Goal: Information Seeking & Learning: Learn about a topic

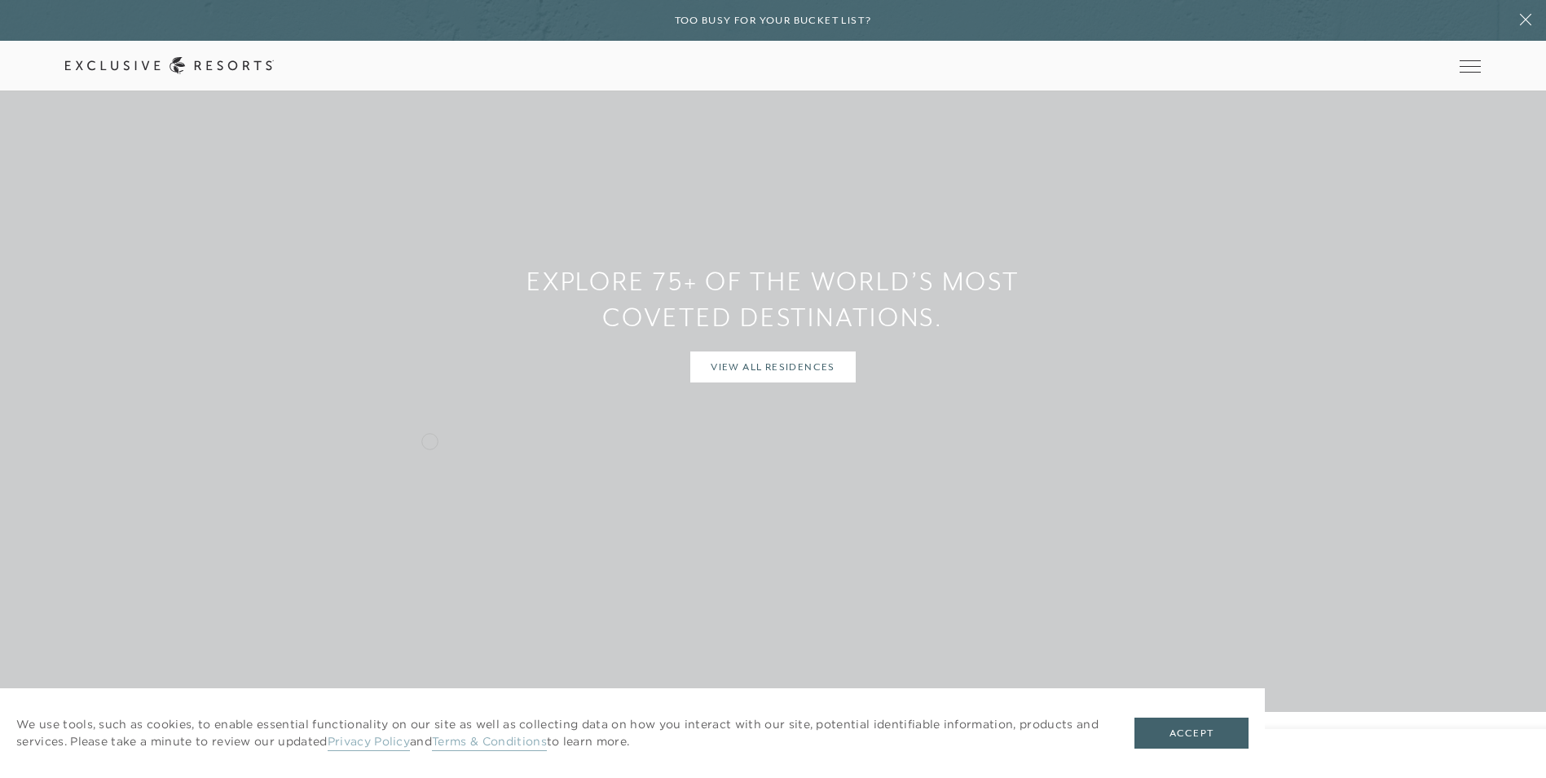
scroll to position [1549, 0]
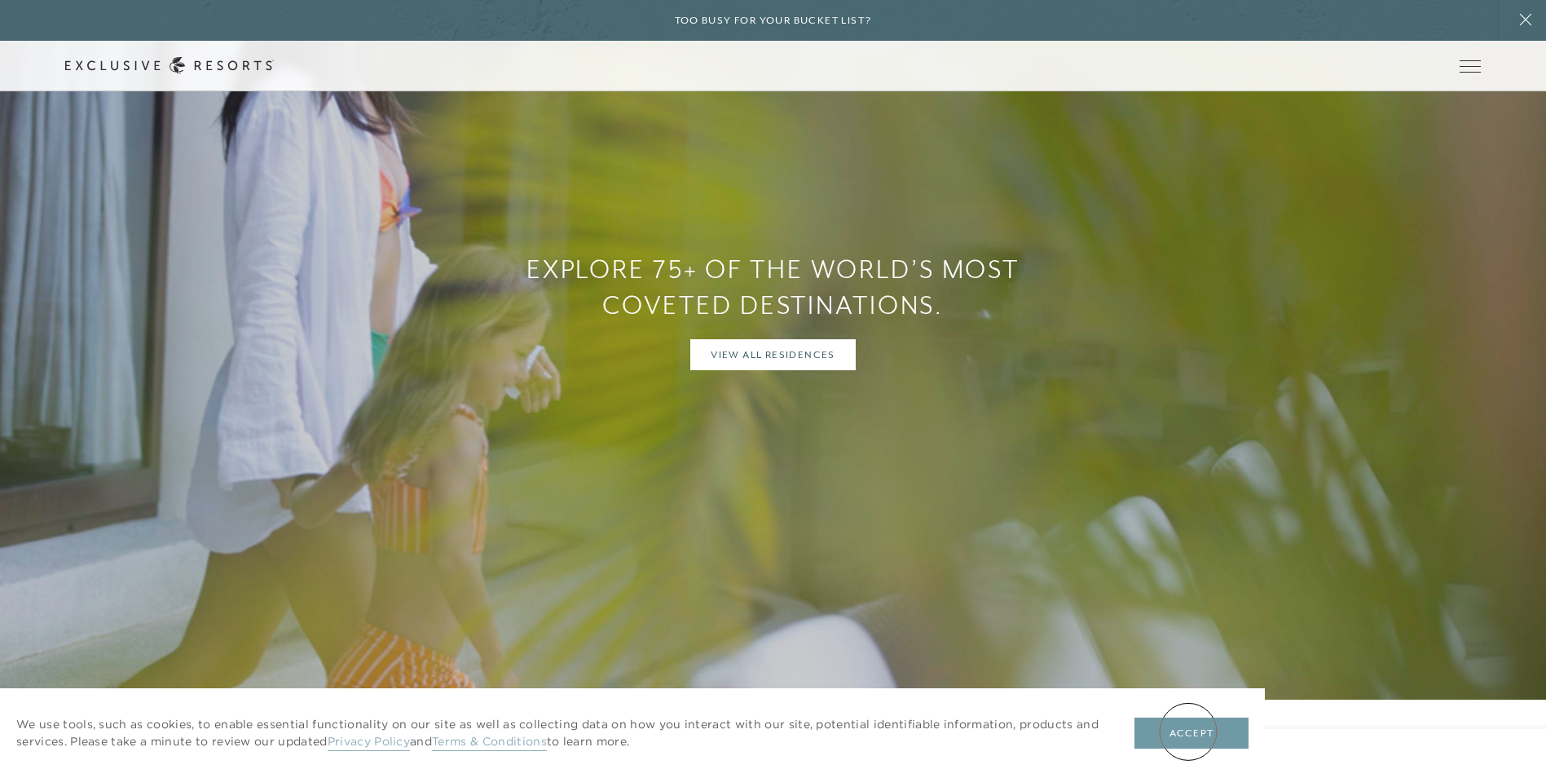
click at [1188, 731] on button "Accept" at bounding box center [1192, 732] width 114 height 31
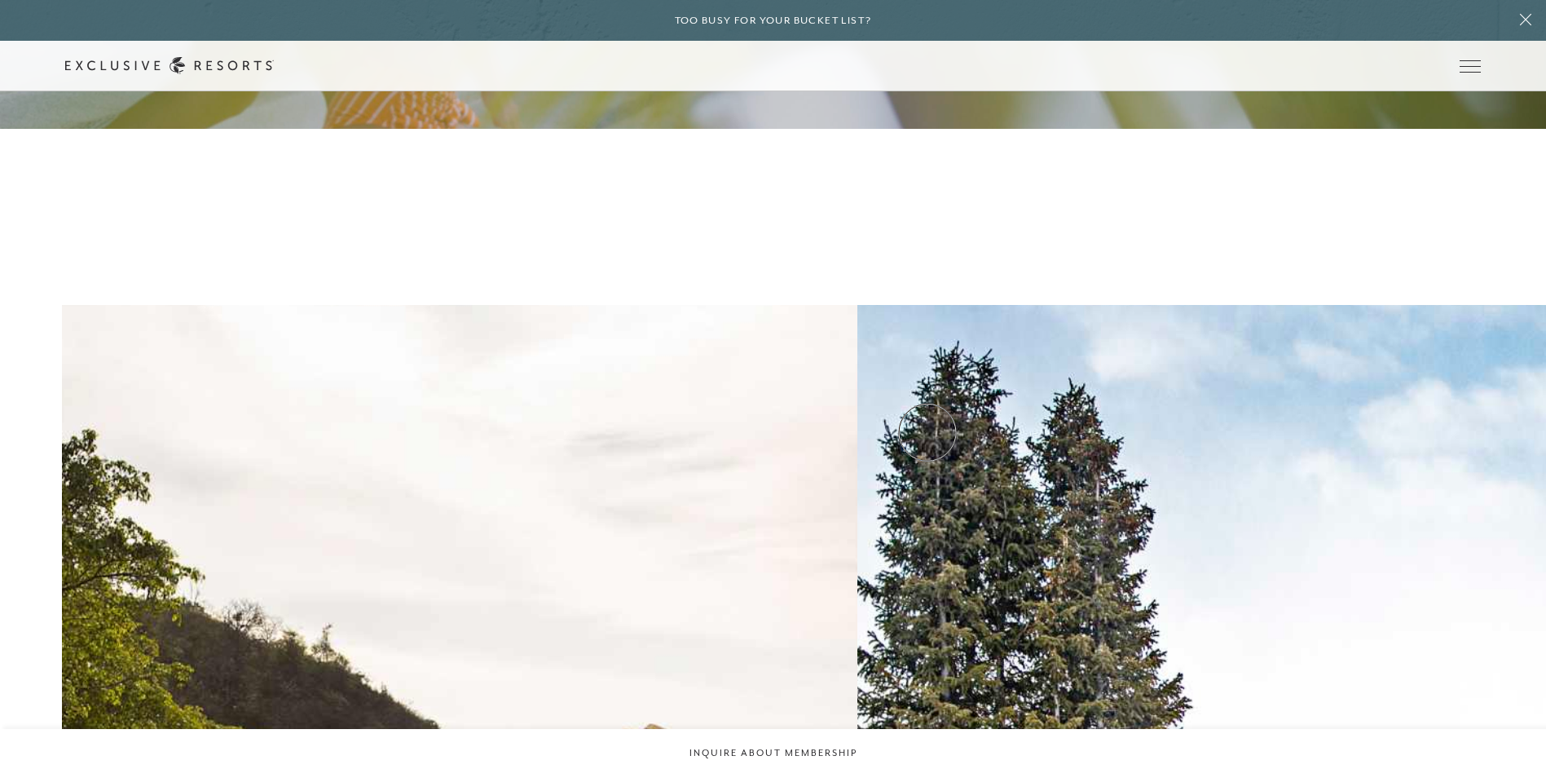
scroll to position [2201, 0]
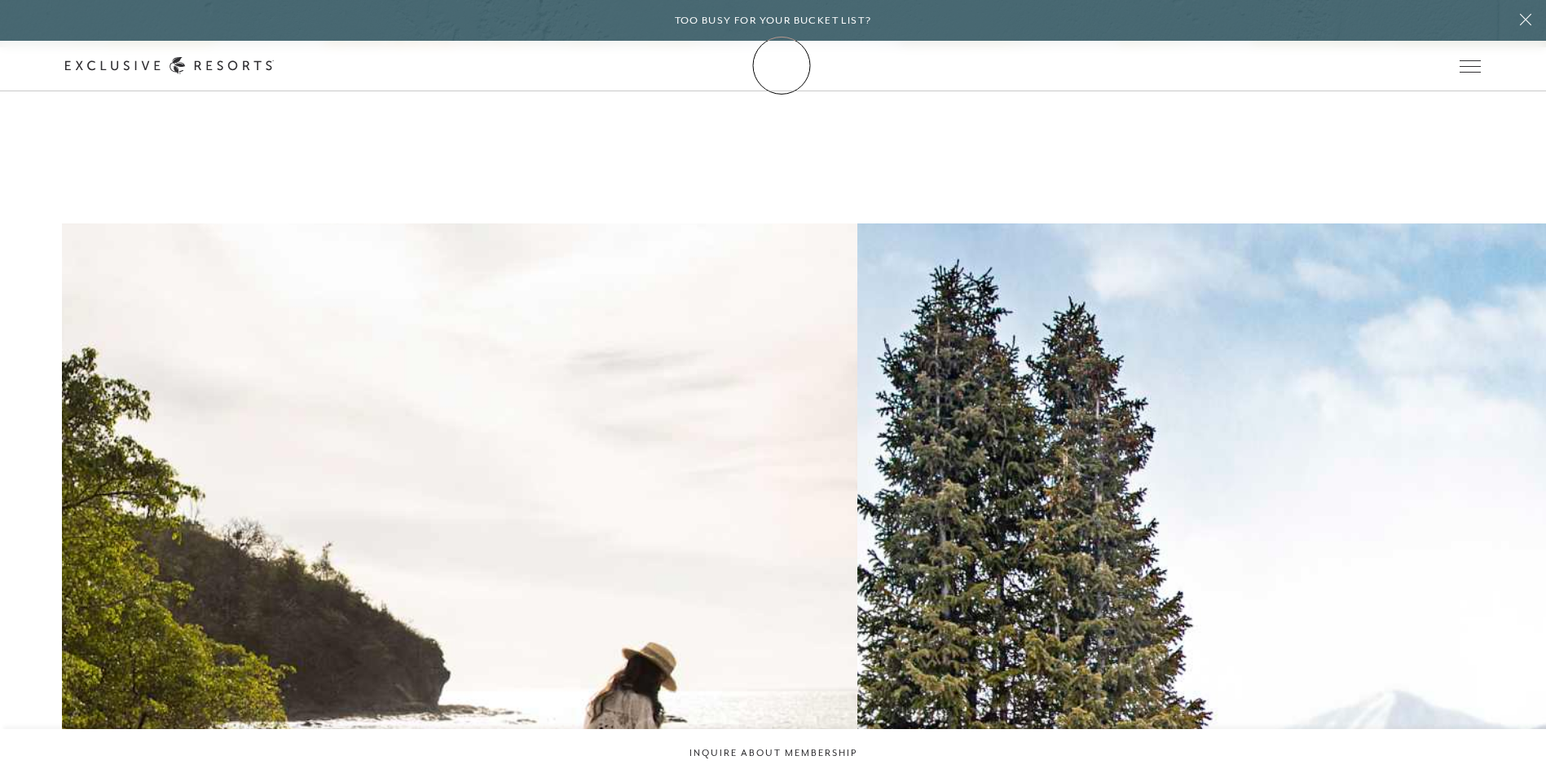
click at [0, 0] on link "Membership" at bounding box center [0, 0] width 0 height 0
click at [0, 0] on link "How it works" at bounding box center [0, 0] width 0 height 0
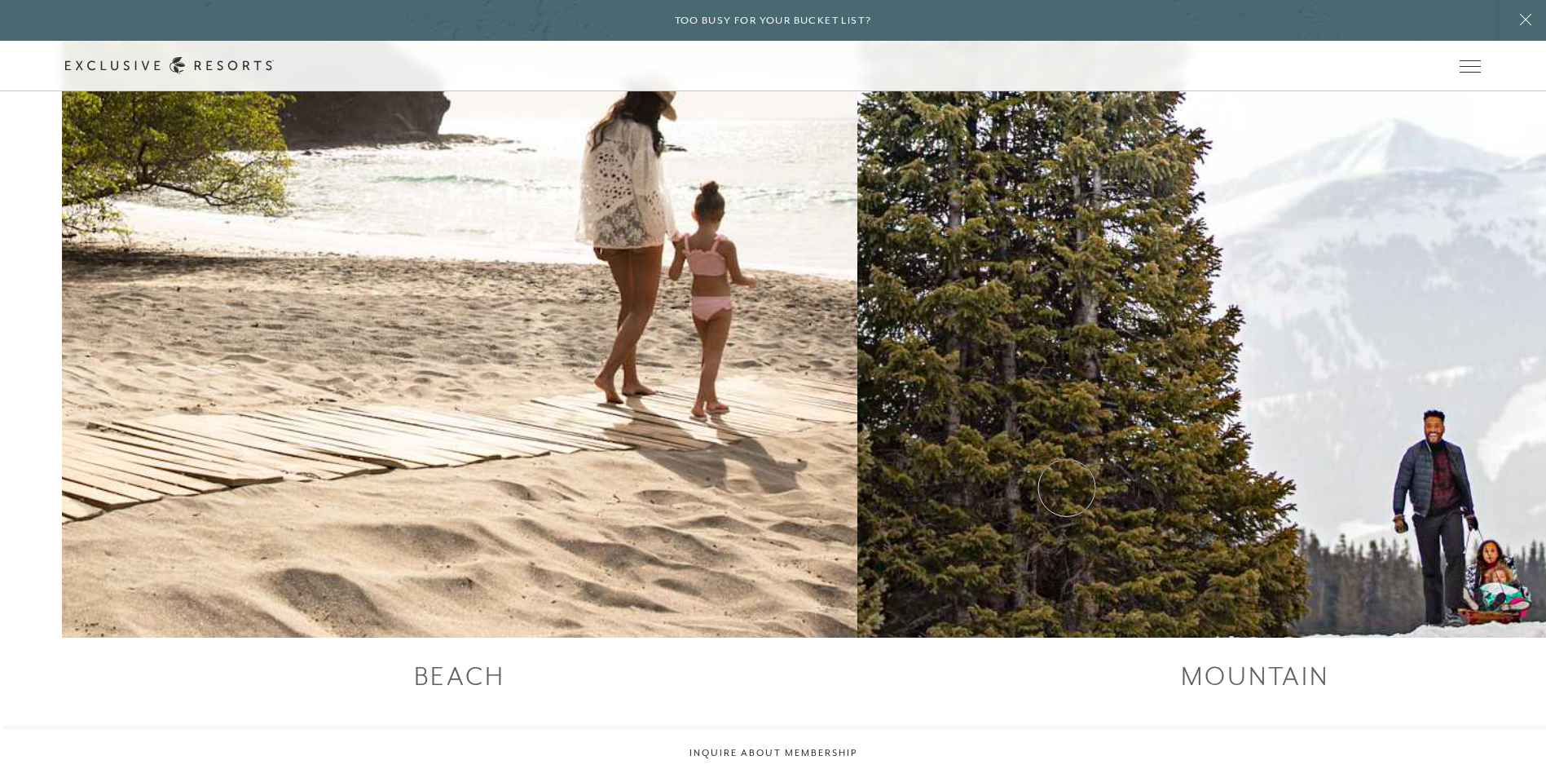
scroll to position [3423, 0]
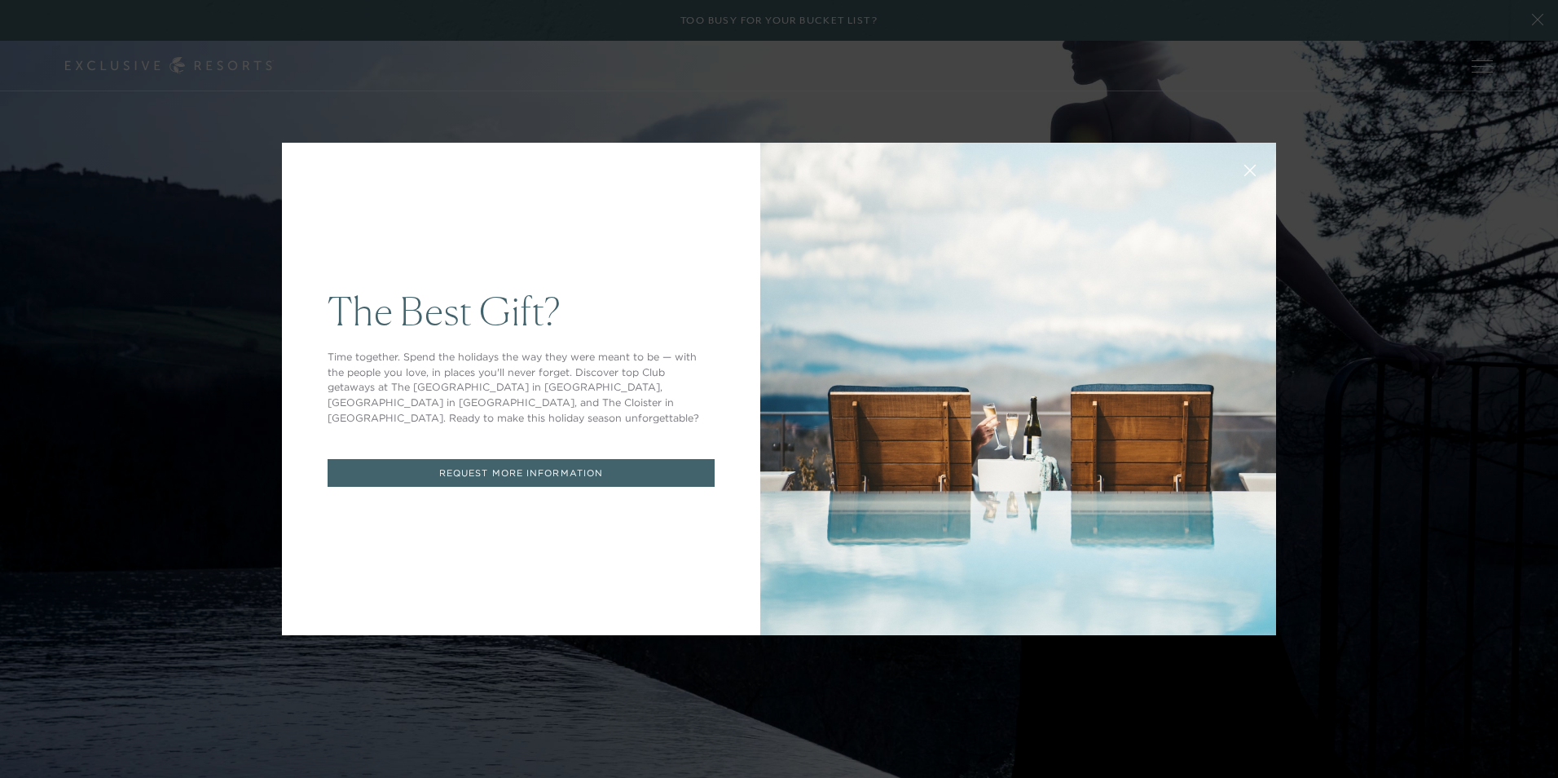
click at [1245, 172] on icon at bounding box center [1251, 171] width 12 height 12
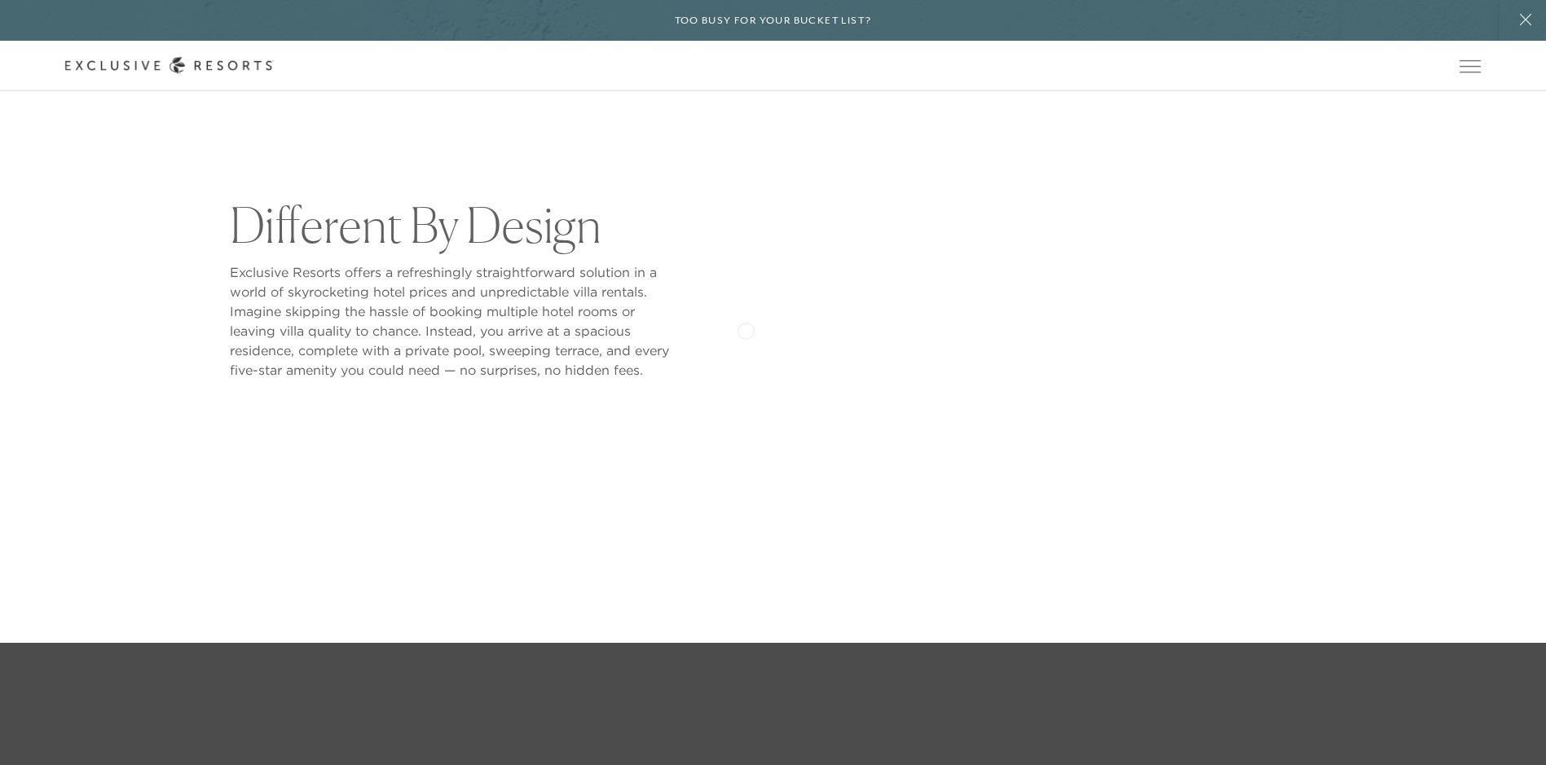
scroll to position [897, 0]
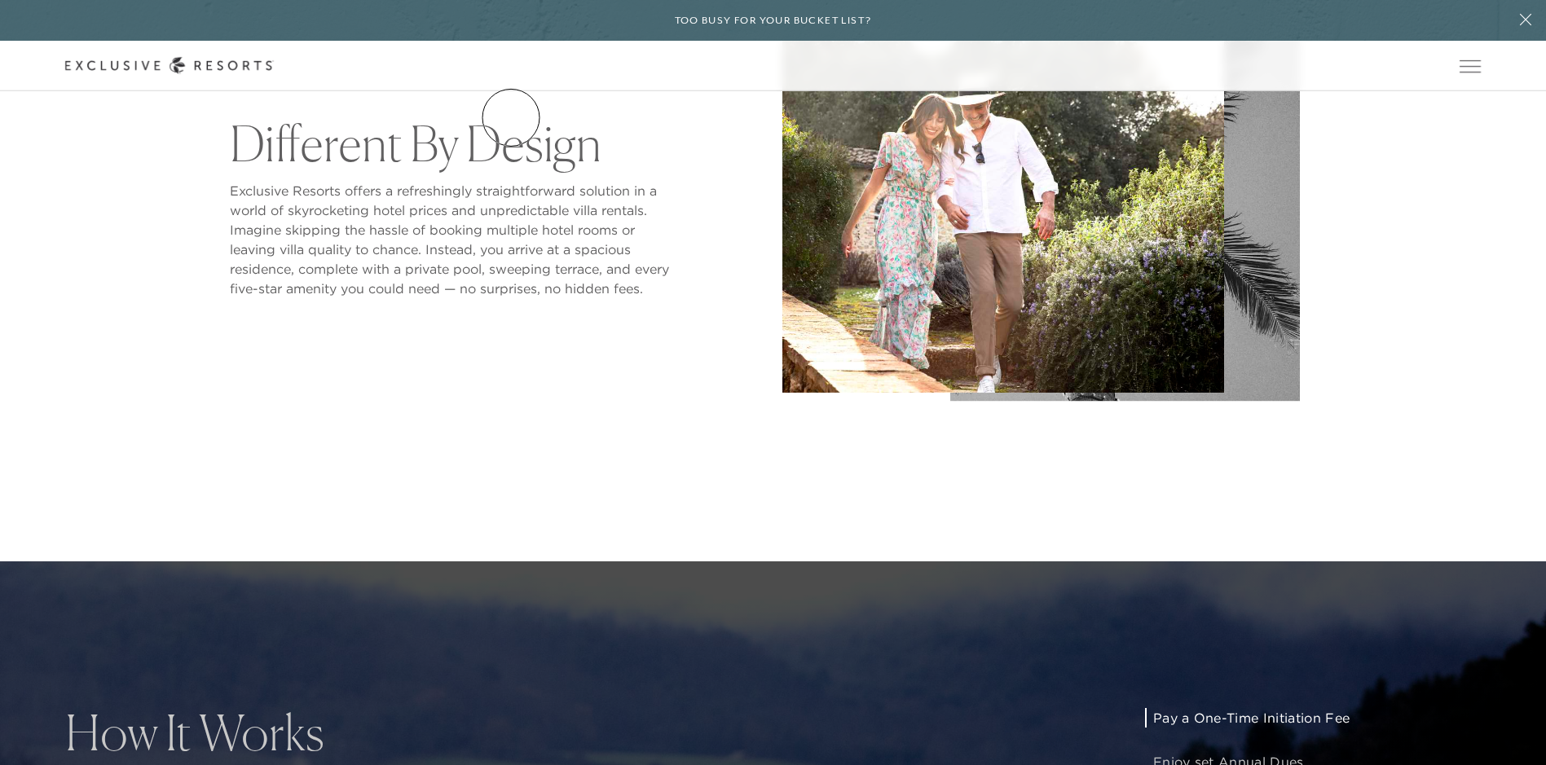
click at [0, 0] on link "Services & Standards" at bounding box center [0, 0] width 0 height 0
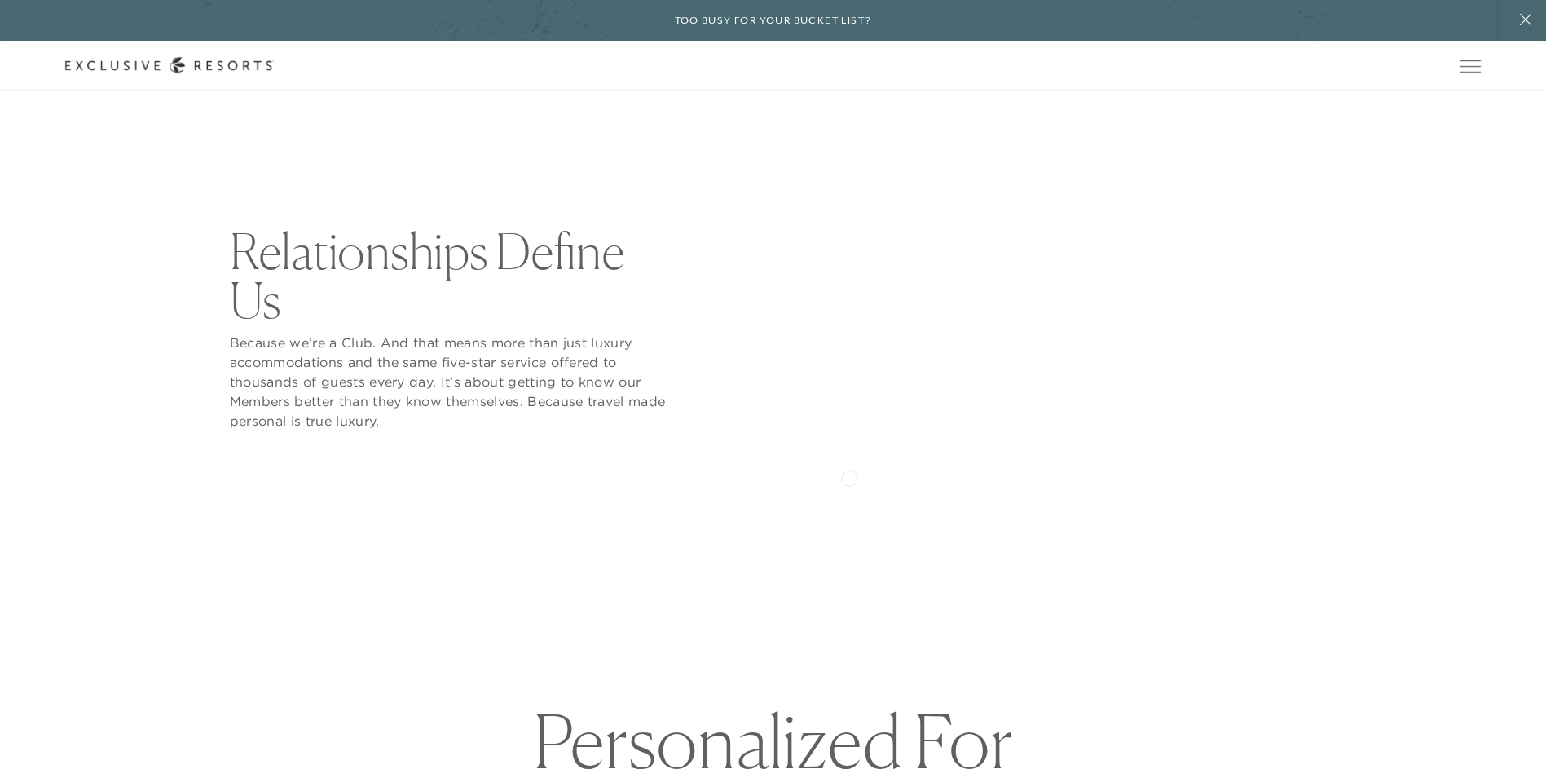
scroll to position [897, 0]
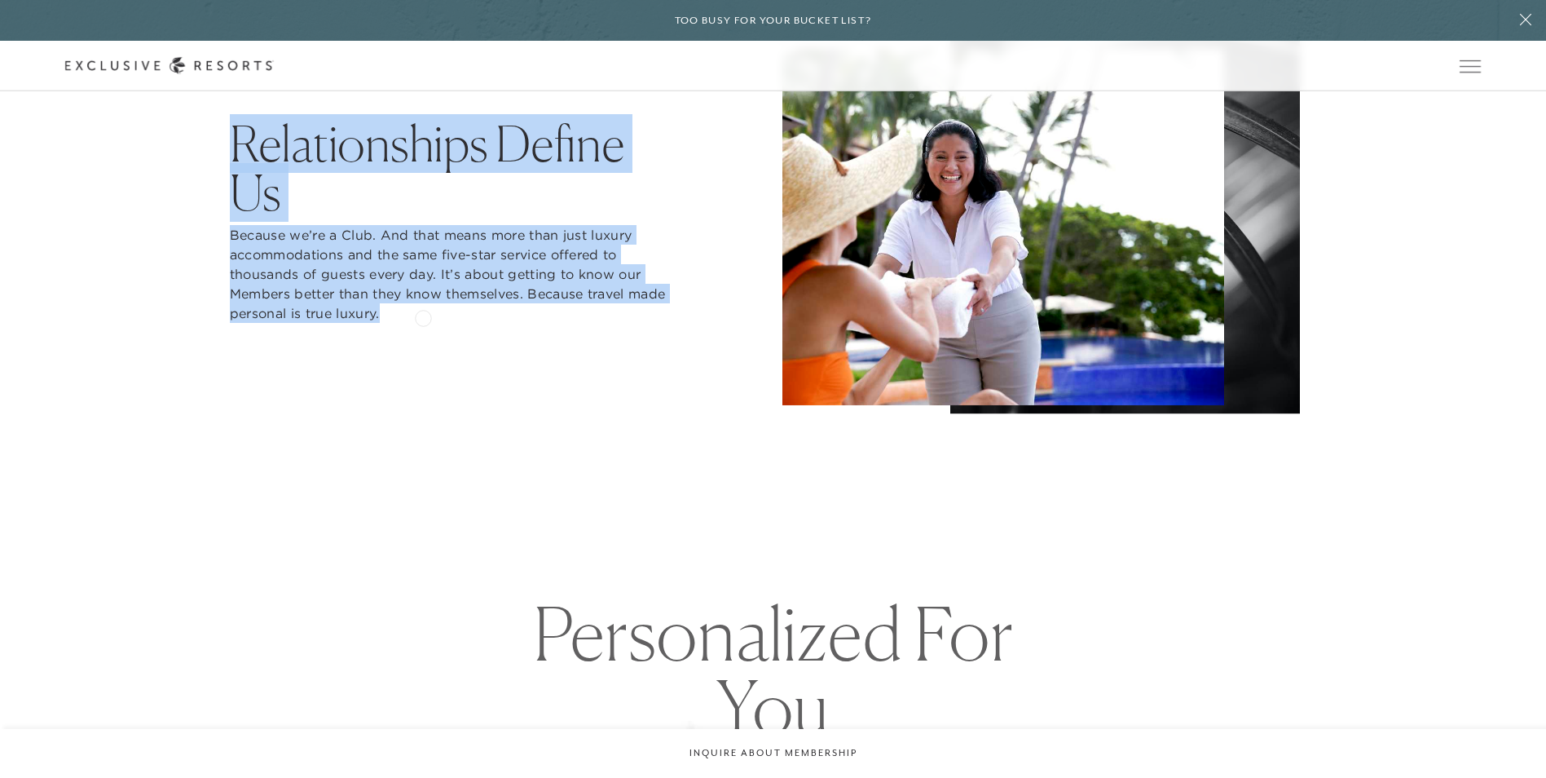
drag, startPoint x: 237, startPoint y: 137, endPoint x: 423, endPoint y: 316, distance: 258.2
click at [497, 301] on p "Because we’re a Club. And that means more than just luxury accommodations and t…" at bounding box center [451, 274] width 443 height 98
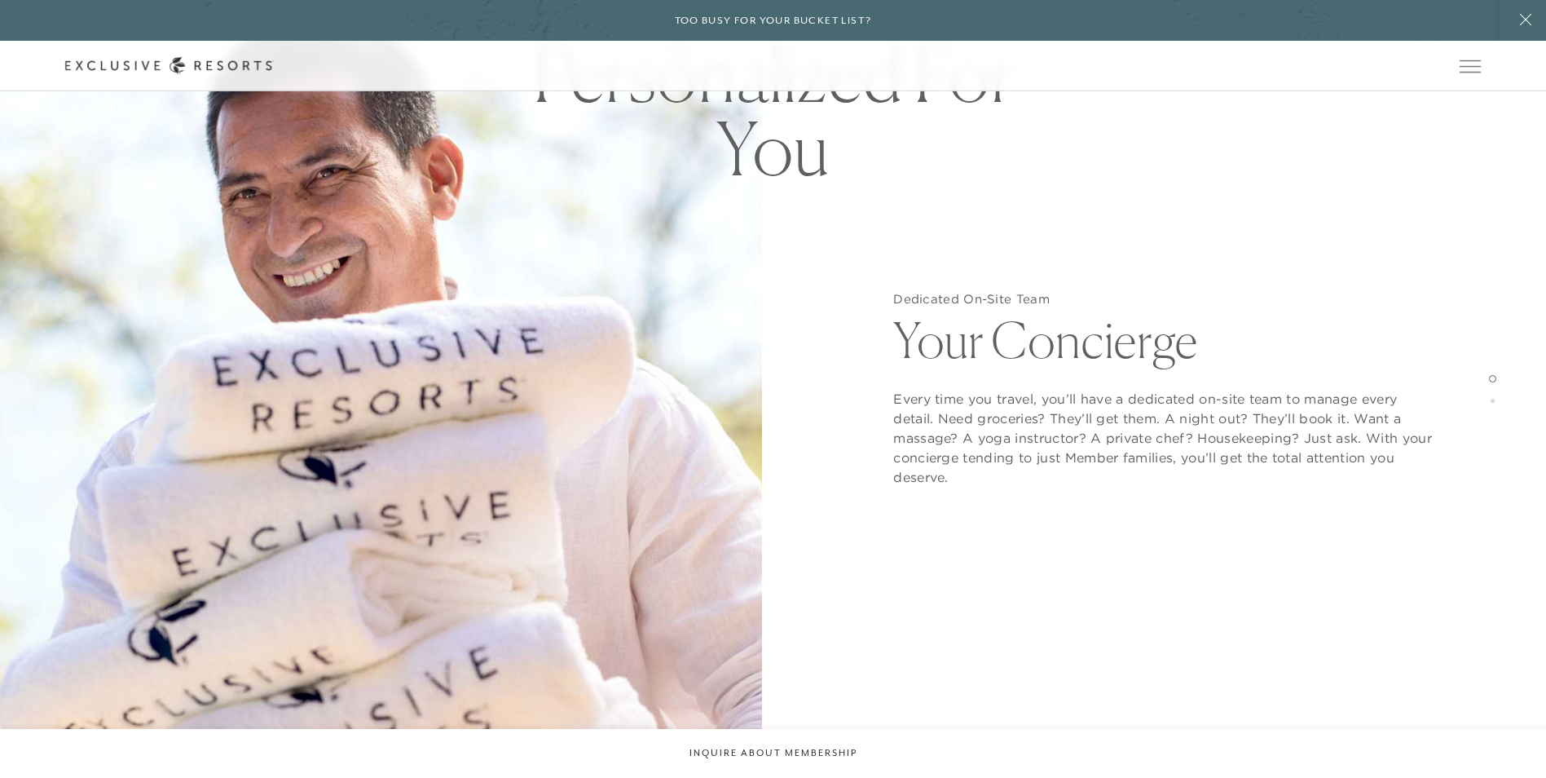
scroll to position [1630, 0]
click at [0, 0] on link "How it works" at bounding box center [0, 0] width 0 height 0
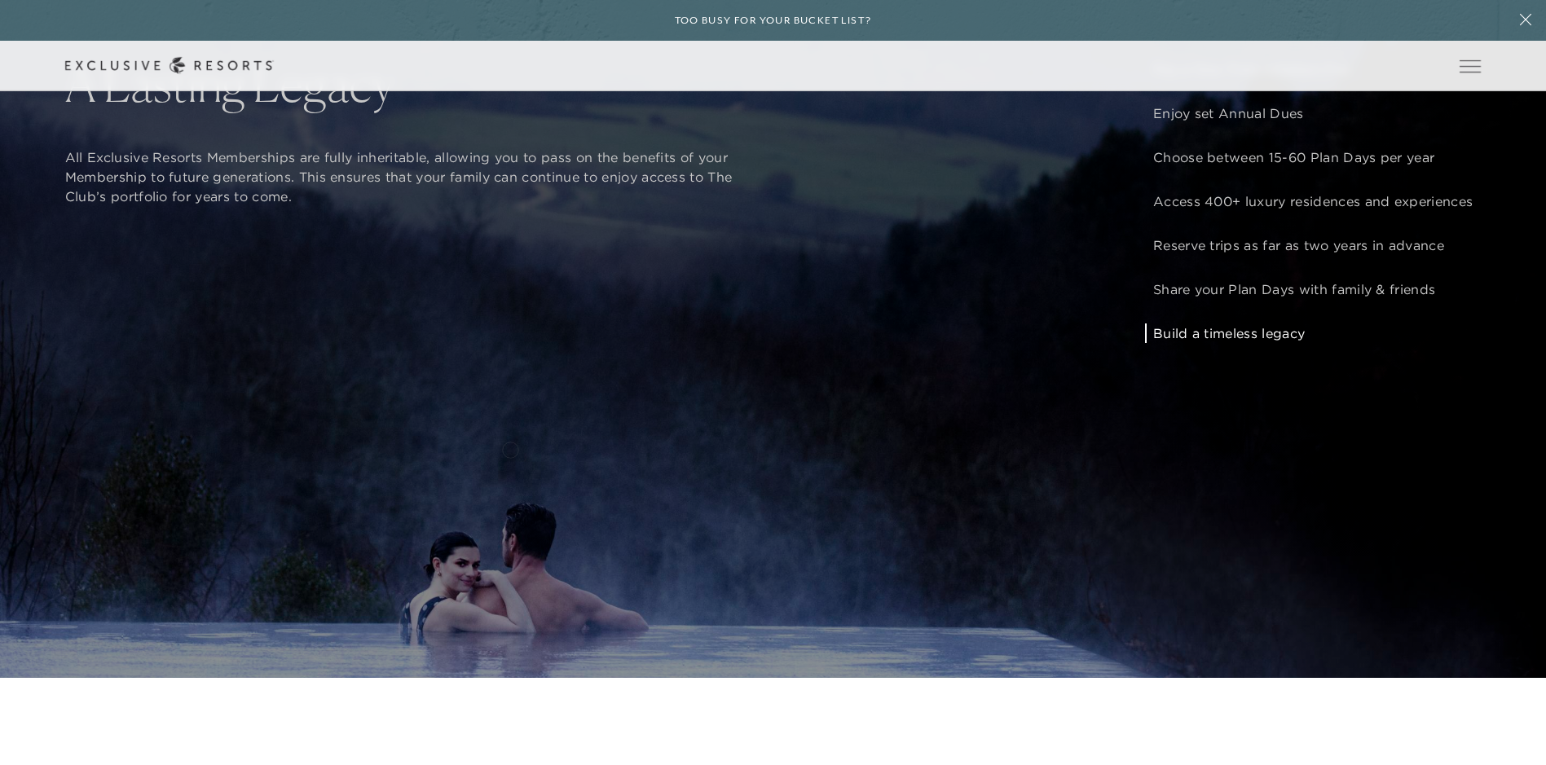
scroll to position [1549, 0]
